Goal: Find specific page/section: Find specific page/section

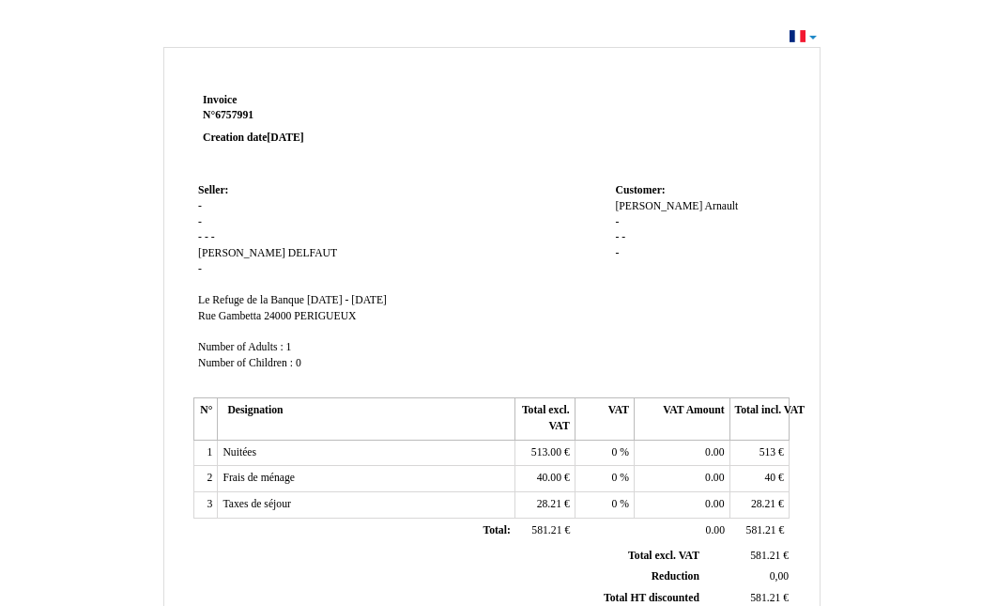
click at [906, 212] on div "Invoice Invoice N° 6757991 6757991 Creation date [DATE] Seller: Seller: - - - -…" at bounding box center [492, 572] width 911 height 1061
drag, startPoint x: 146, startPoint y: 39, endPoint x: 581, endPoint y: 290, distance: 502.6
drag, startPoint x: 581, startPoint y: 290, endPoint x: 919, endPoint y: 380, distance: 349.8
click at [919, 380] on div "Invoice Invoice N° 6757991 6757991 Creation date [DATE] Seller: Seller: - - - -…" at bounding box center [492, 572] width 911 height 1061
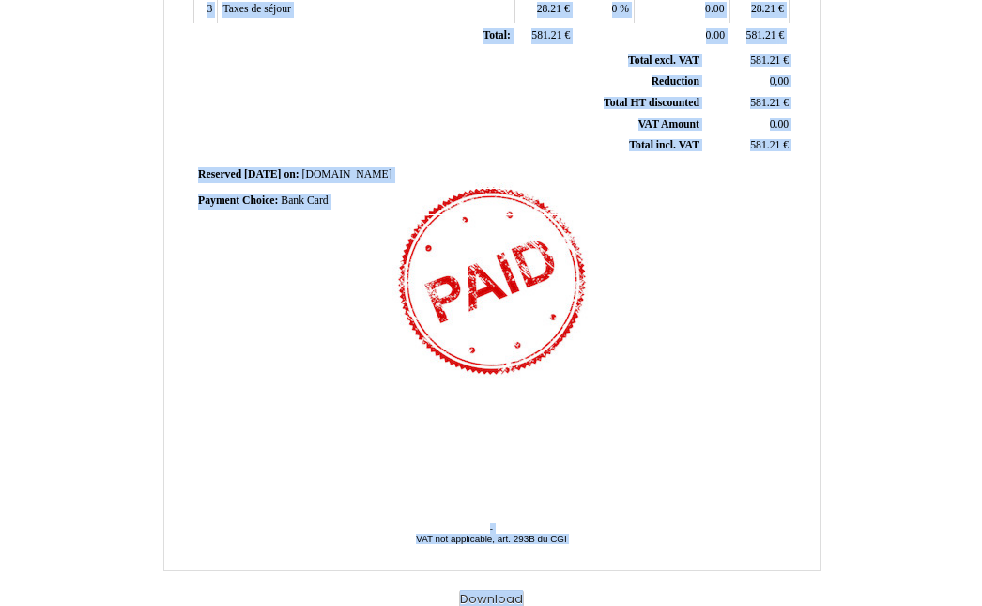
scroll to position [498, 0]
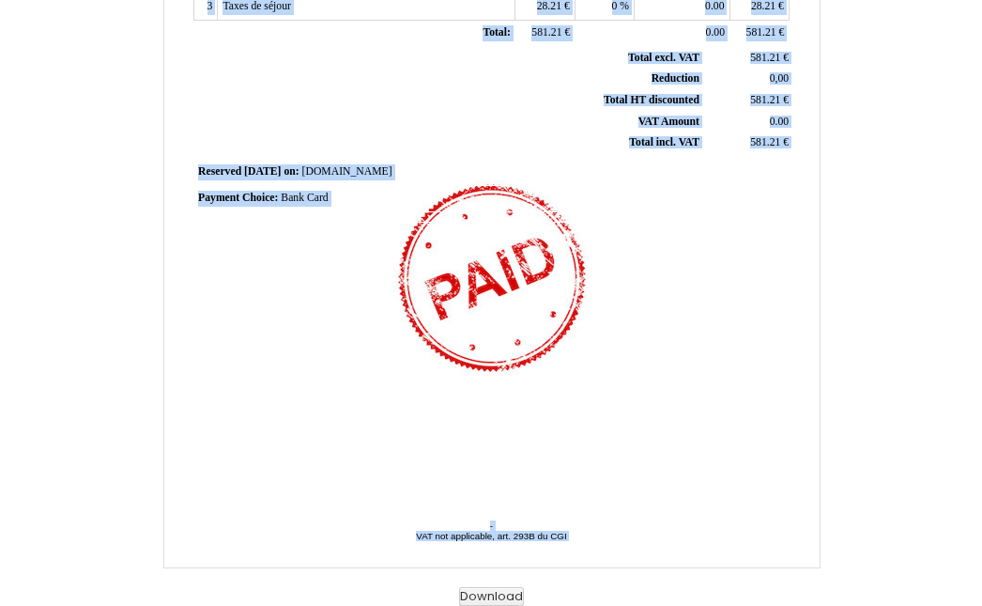
drag, startPoint x: 191, startPoint y: 55, endPoint x: 593, endPoint y: 568, distance: 651.9
click at [593, 568] on div "Invoice Invoice N° 6757991 6757991 Creation date [DATE] Seller: Seller: - - - -…" at bounding box center [492, 75] width 911 height 1061
click at [84, 260] on div "Invoice Invoice N° 6757991 6757991 Creation date [DATE] Seller: Seller: - - - -…" at bounding box center [492, 75] width 911 height 1061
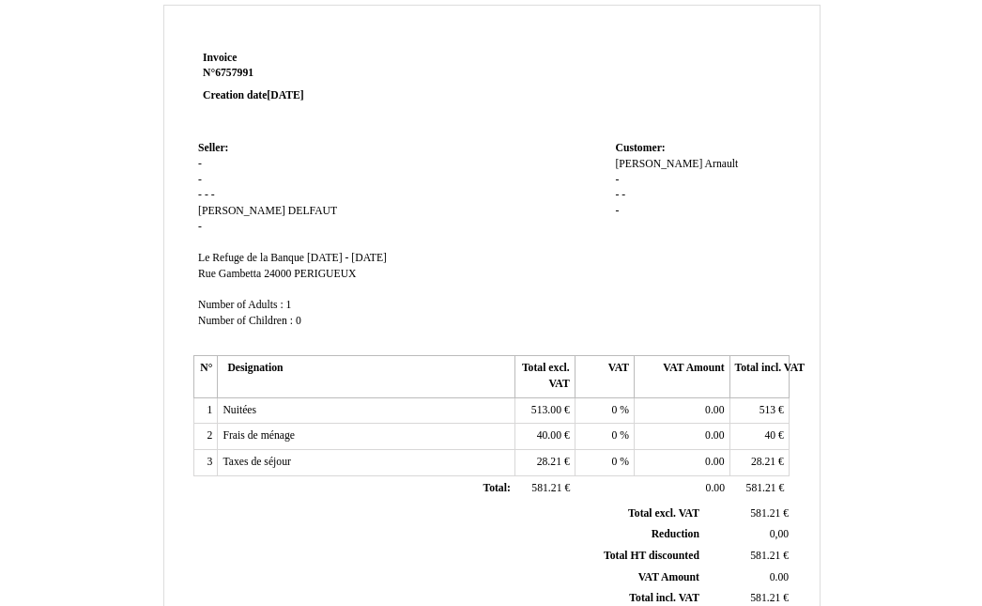
scroll to position [0, 0]
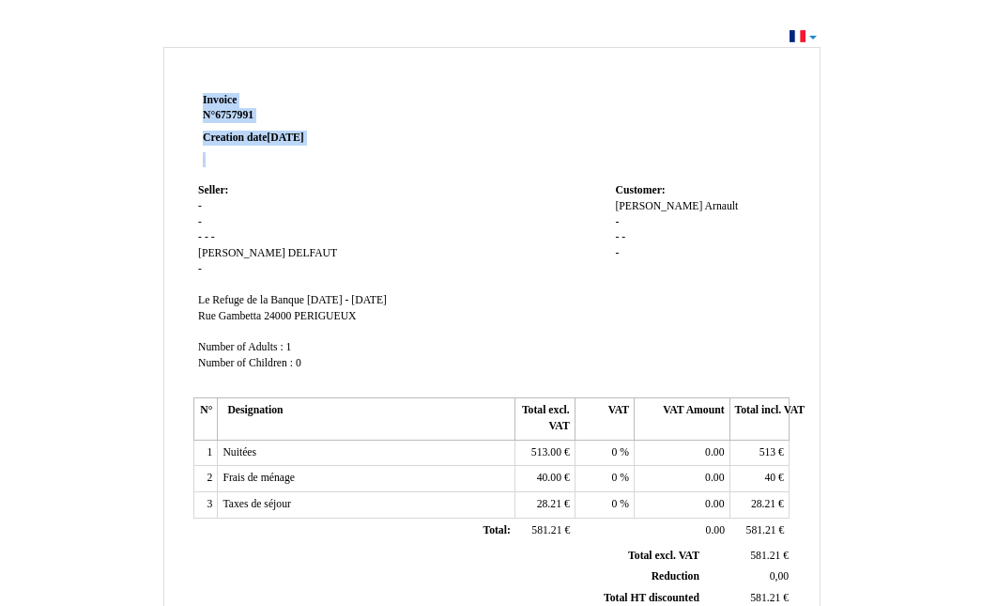
drag, startPoint x: 164, startPoint y: 51, endPoint x: 451, endPoint y: 177, distance: 313.2
click at [451, 177] on div "Invoice Invoice N° 6757991 6757991 Creation date [DATE] Seller: Seller: - - - -…" at bounding box center [491, 556] width 657 height 1019
click at [203, 63] on div "Invoice Invoice N° 6757991 6757991 Creation date [DATE] Seller: Seller: - - - -…" at bounding box center [491, 556] width 657 height 1019
drag, startPoint x: 161, startPoint y: 50, endPoint x: 334, endPoint y: 51, distance: 172.8
click at [334, 51] on div "Invoice Invoice N° 6757991 6757991 Creation date [DATE] Seller: Seller: - - - -…" at bounding box center [491, 556] width 657 height 1019
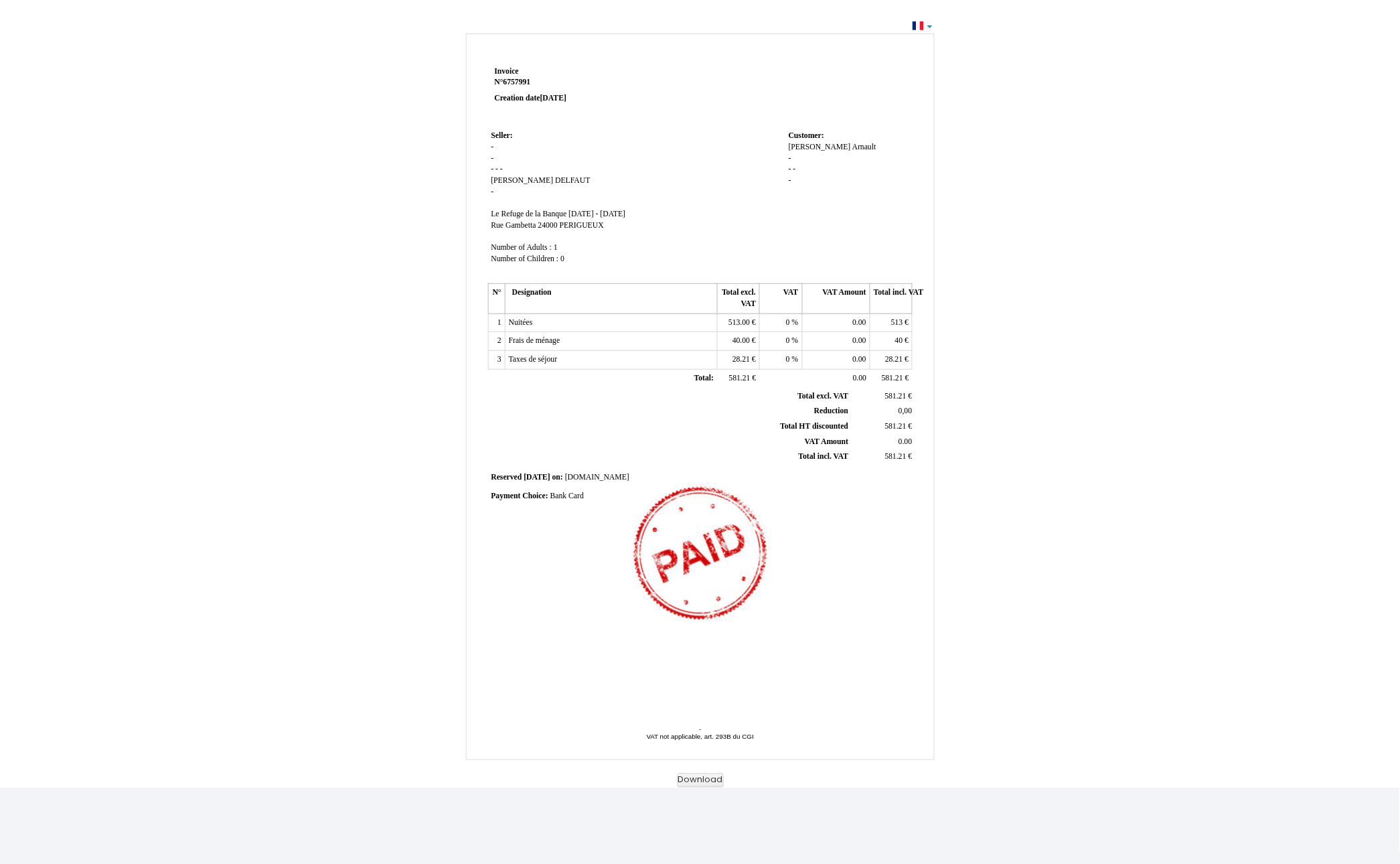
drag, startPoint x: 633, startPoint y: 59, endPoint x: 244, endPoint y: 445, distance: 548.0
click at [244, 432] on div "Invoice Invoice N° 6757991 6757991 Creation date [DATE] Seller: Seller: - - - -…" at bounding box center [700, 402] width 1400 height 771
